Goal: Browse casually

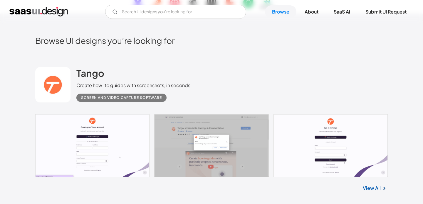
scroll to position [114, 0]
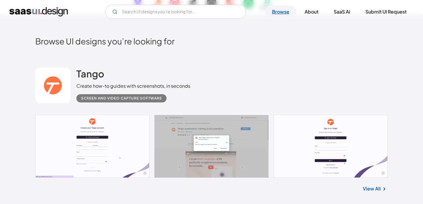
click at [282, 10] on link "Browse" at bounding box center [280, 11] width 31 height 13
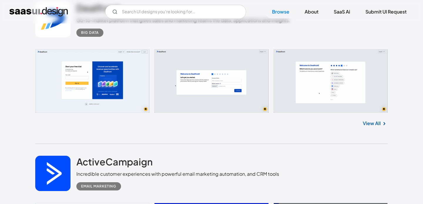
scroll to position [5178, 0]
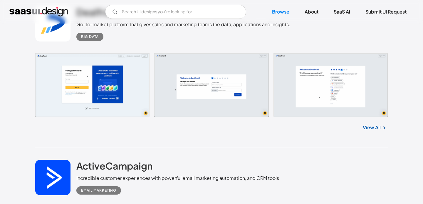
click at [102, 94] on link at bounding box center [211, 85] width 353 height 64
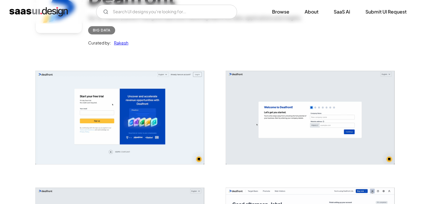
scroll to position [87, 0]
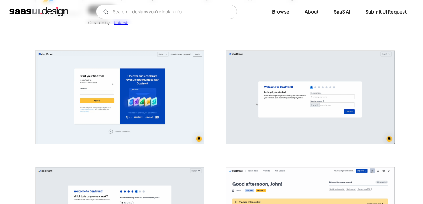
click at [125, 113] on img "open lightbox" at bounding box center [120, 97] width 169 height 93
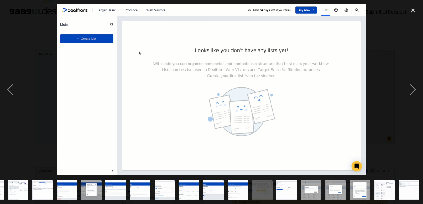
scroll to position [0, 167]
click at [414, 95] on div "next image" at bounding box center [413, 89] width 20 height 171
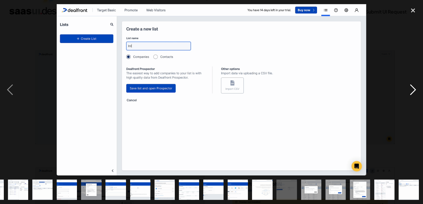
click at [411, 91] on div "next image" at bounding box center [413, 89] width 20 height 171
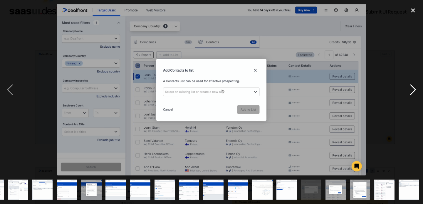
click at [411, 91] on div "next image" at bounding box center [413, 89] width 20 height 171
